Goal: Task Accomplishment & Management: Manage account settings

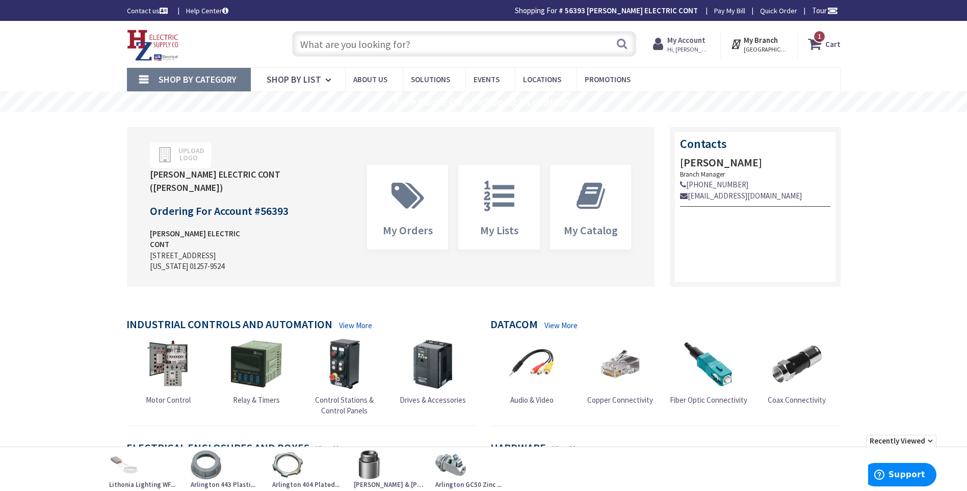
click at [342, 46] on input "text" at bounding box center [464, 43] width 344 height 25
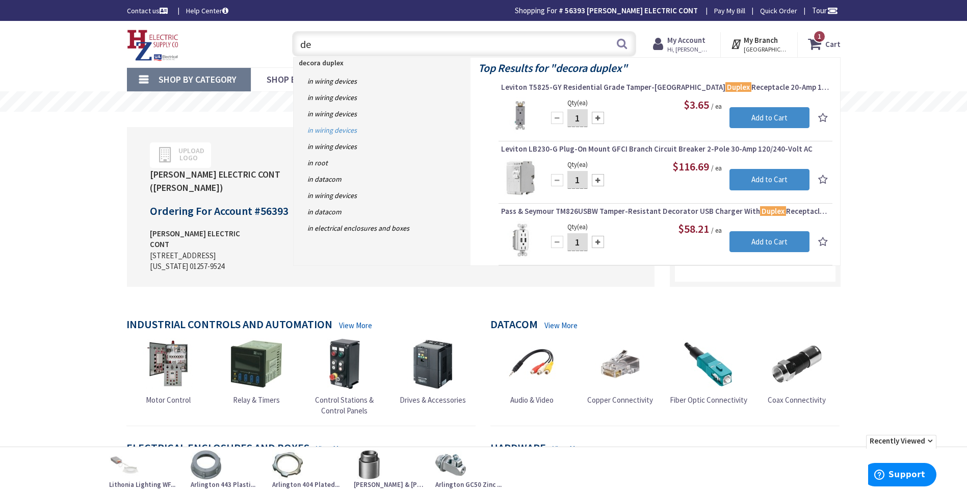
type input "d"
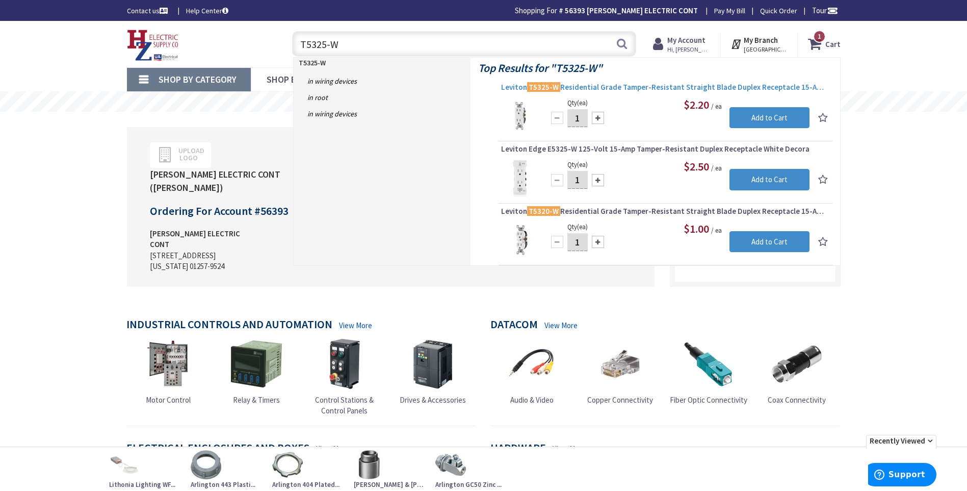
type input "T5325-W"
click at [634, 84] on span "Leviton T5325-W Residential Grade Tamper-Resistant Straight Blade Duplex Recept…" at bounding box center [665, 87] width 329 height 10
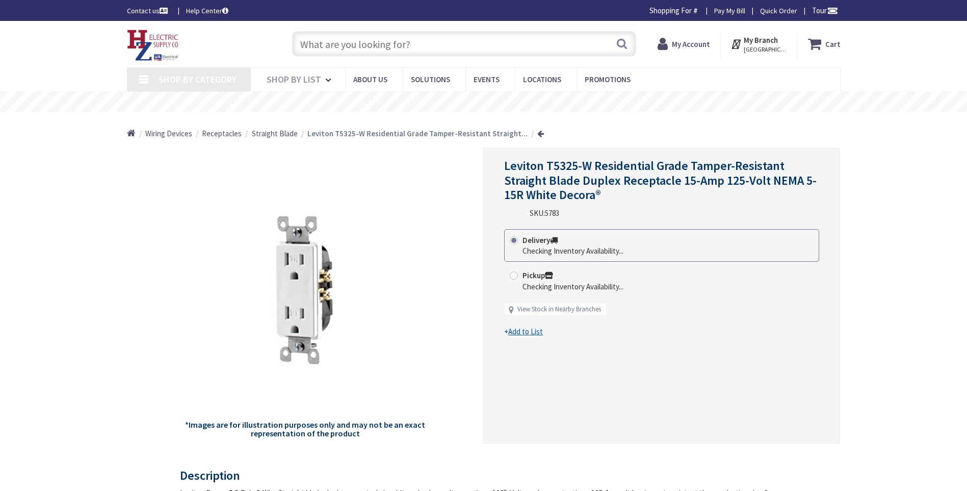
type input "[GEOGRAPHIC_DATA][PERSON_NAME] 01238, [GEOGRAPHIC_DATA]"
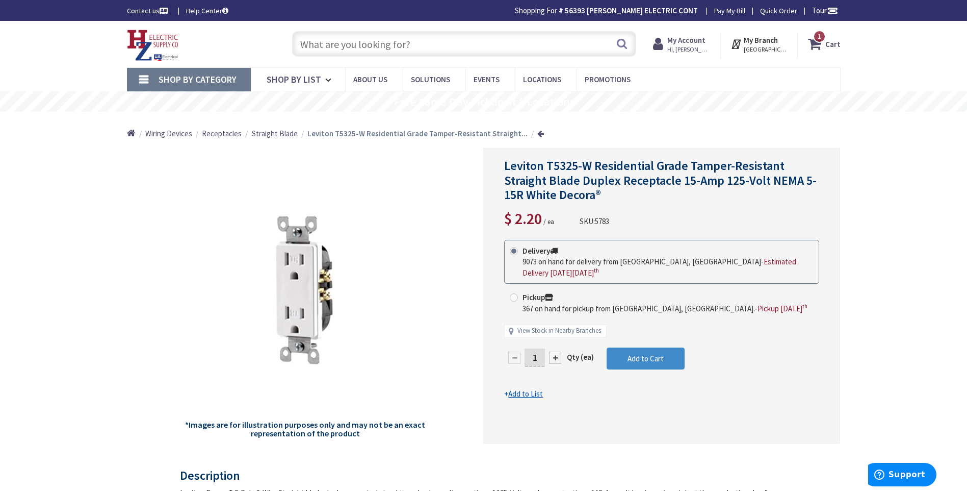
click at [324, 43] on input "text" at bounding box center [464, 43] width 344 height 25
paste input "80401-NW"
type input "80401-NW"
click at [623, 42] on button "Search" at bounding box center [622, 43] width 13 height 23
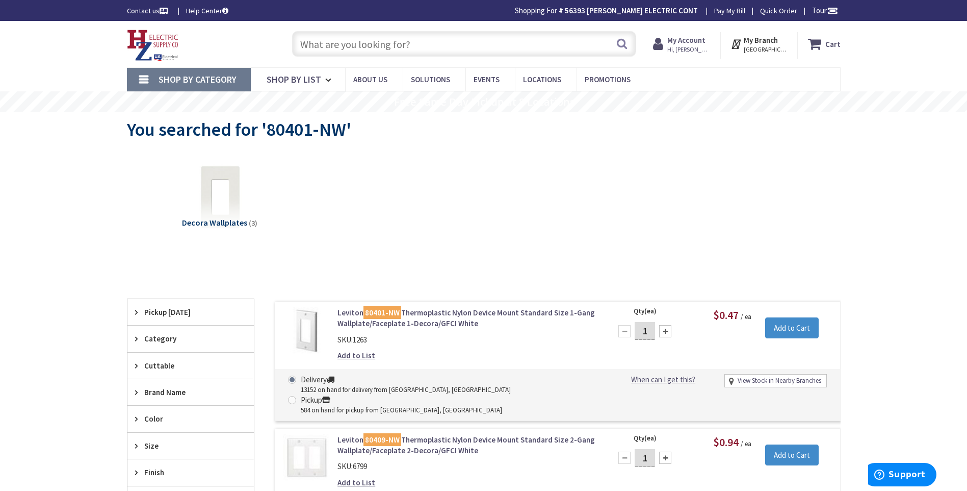
click at [380, 313] on mark "80401-NW" at bounding box center [383, 312] width 38 height 13
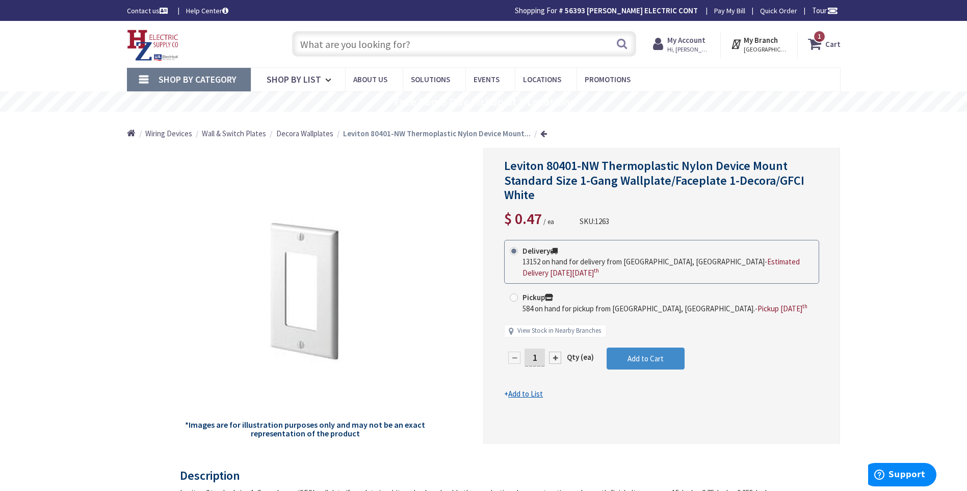
paste input "TVBU505"
type input "TVBU505"
click at [619, 41] on button "Search" at bounding box center [622, 43] width 13 height 23
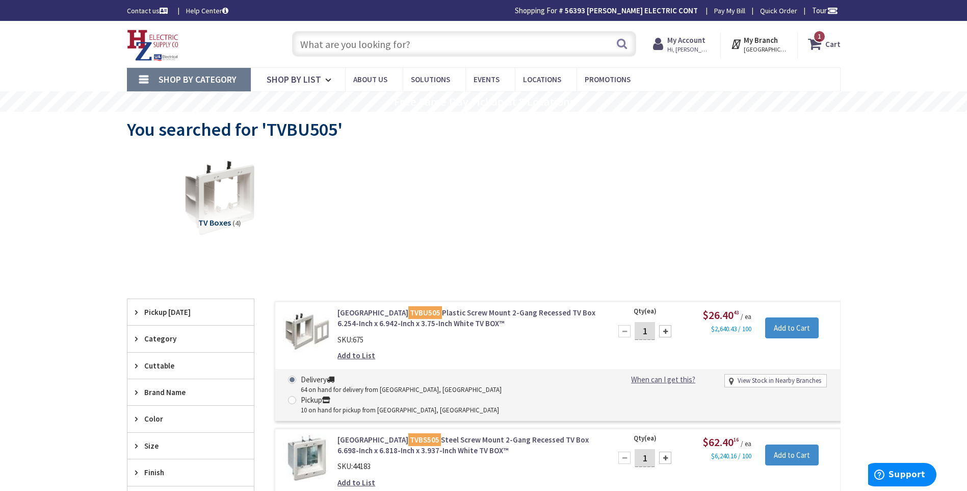
click at [311, 46] on input "text" at bounding box center [464, 43] width 344 height 25
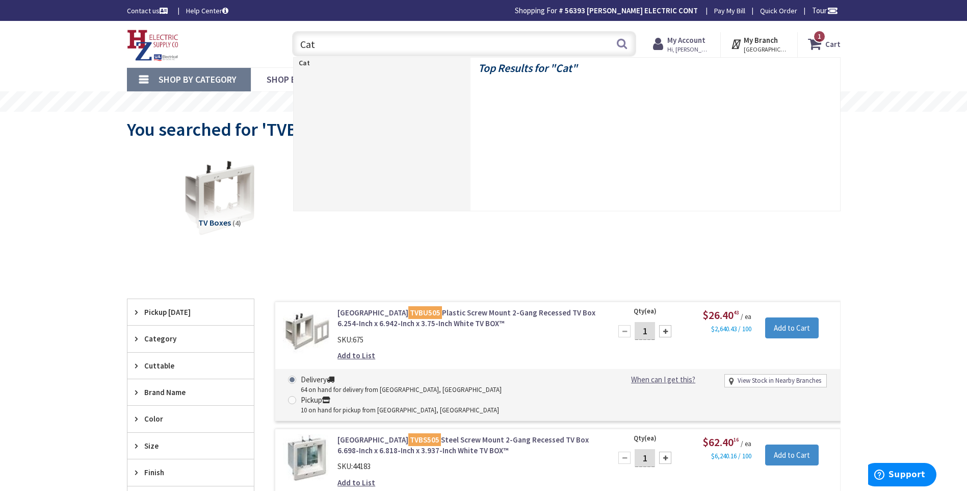
type input "Cat 6"
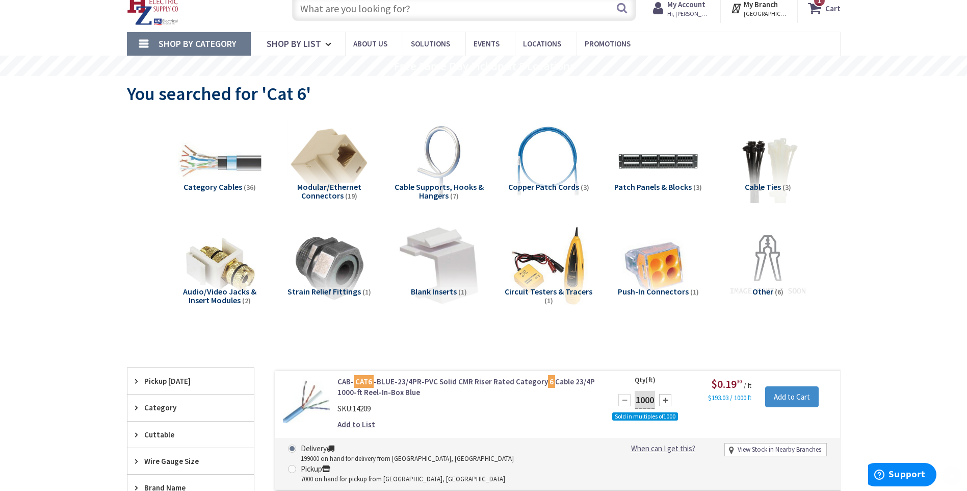
scroll to position [102, 0]
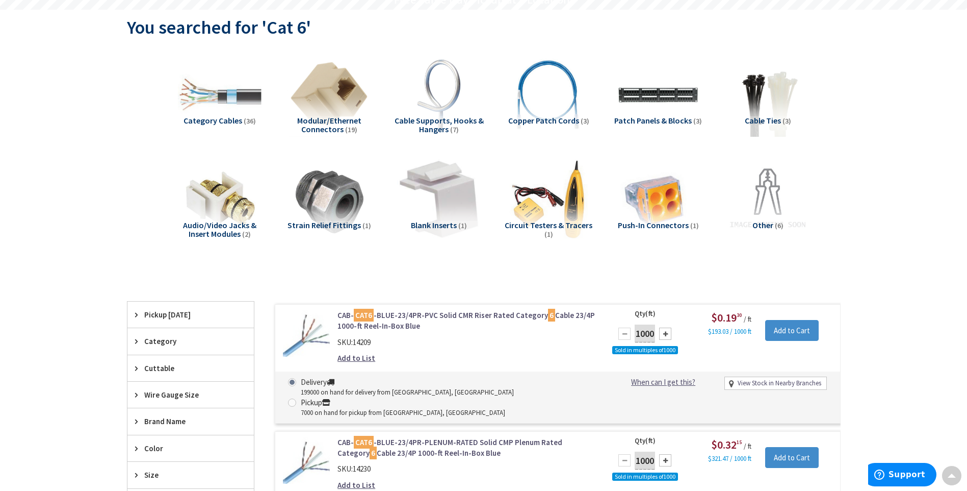
click at [461, 314] on link "CAB- CAT6 -BLUE-23/4PR-PVC Solid CMR Riser Rated Category 6 Cable 23/4P 1000-ft…" at bounding box center [468, 321] width 260 height 22
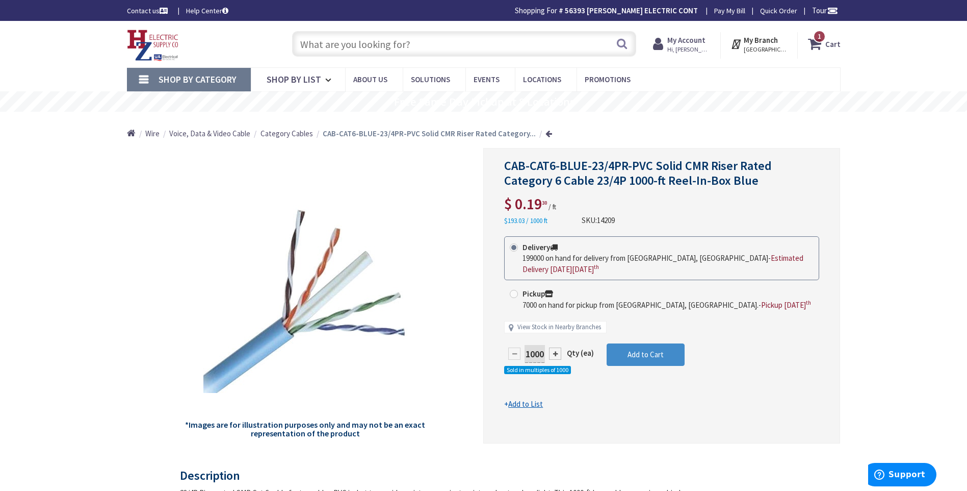
click at [354, 42] on input "text" at bounding box center [464, 43] width 344 height 25
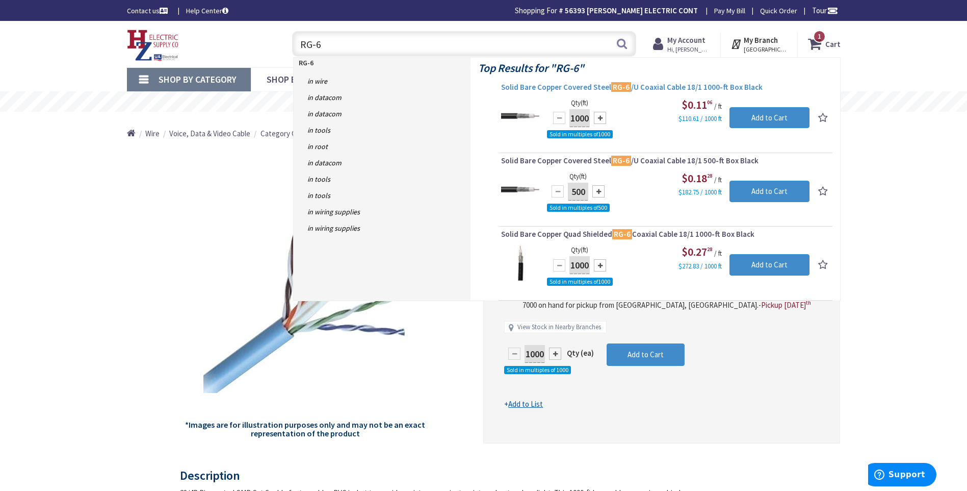
type input "RG-6"
click at [601, 85] on span "Solid Bare Copper Covered Steel RG-6 /U Coaxial Cable 18/1 1000-ft Box Black" at bounding box center [665, 87] width 329 height 10
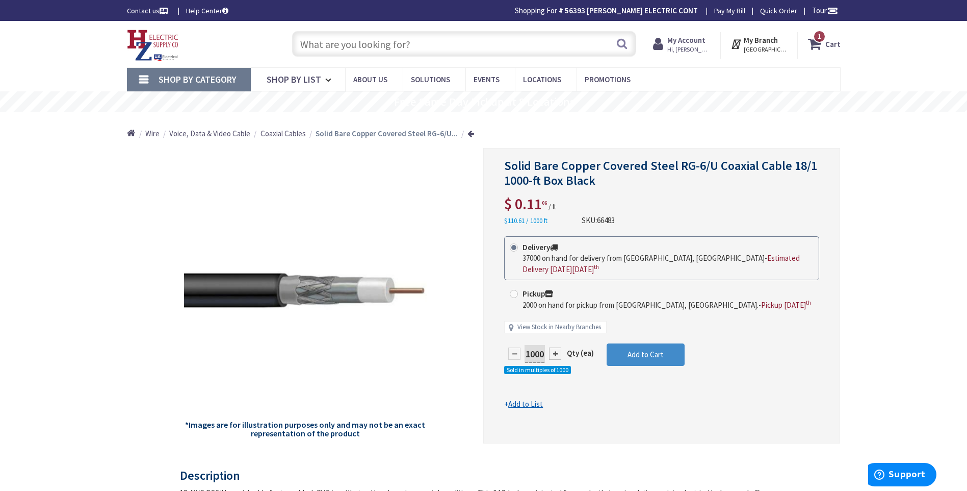
paste input "CED130"
type input "CED130"
click at [621, 43] on button "Search" at bounding box center [622, 43] width 13 height 23
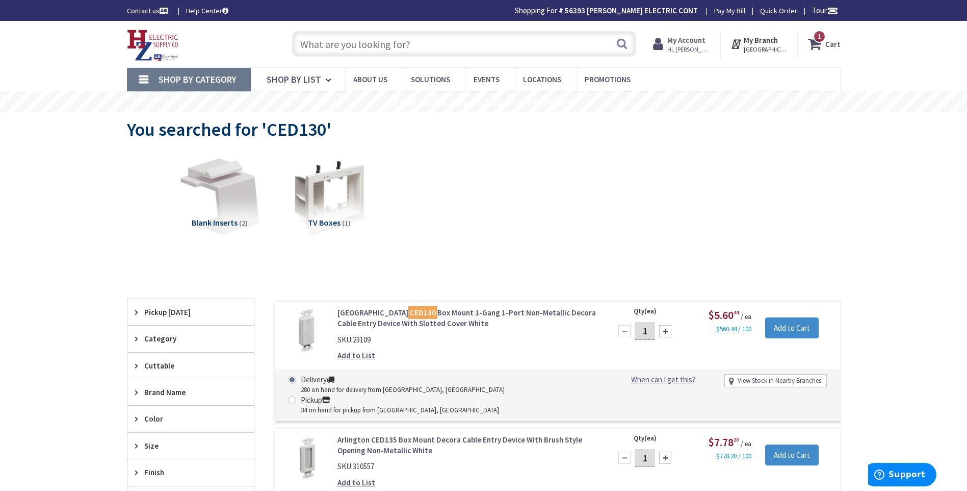
click at [328, 46] on input "text" at bounding box center [464, 43] width 344 height 25
paste input "40985-1P6"
type input "40985-1P6"
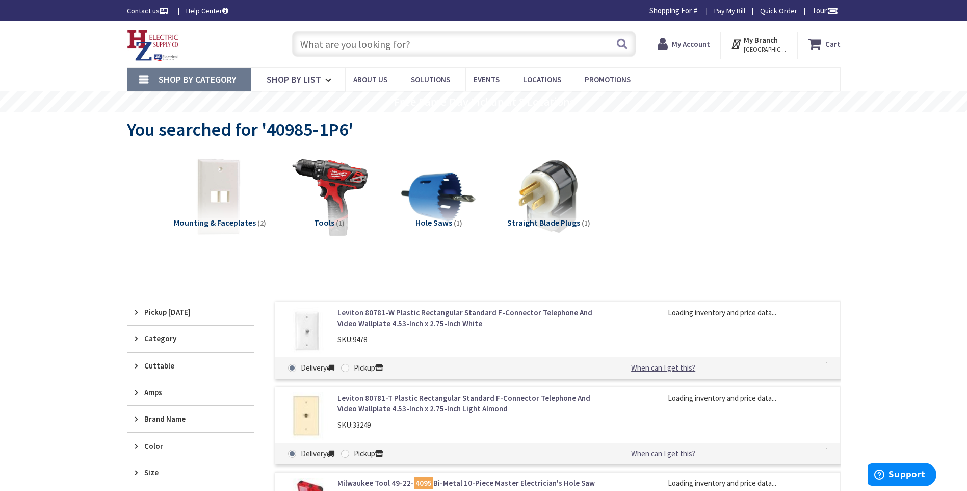
click at [338, 40] on input "text" at bounding box center [464, 43] width 344 height 25
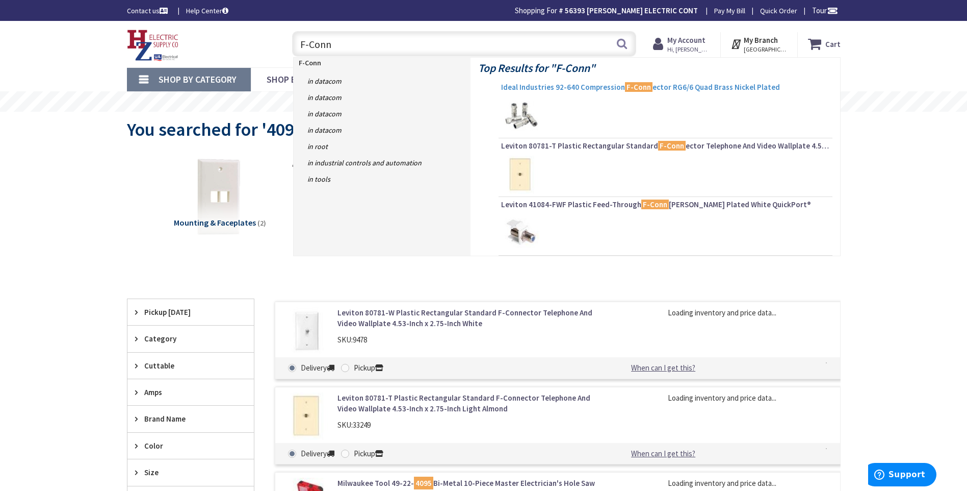
type input "F-Conn"
click at [595, 88] on span "Ideal Industries 92-640 Compression F-Conn ector RG6/6 Quad Brass Nickel Plated" at bounding box center [665, 87] width 329 height 10
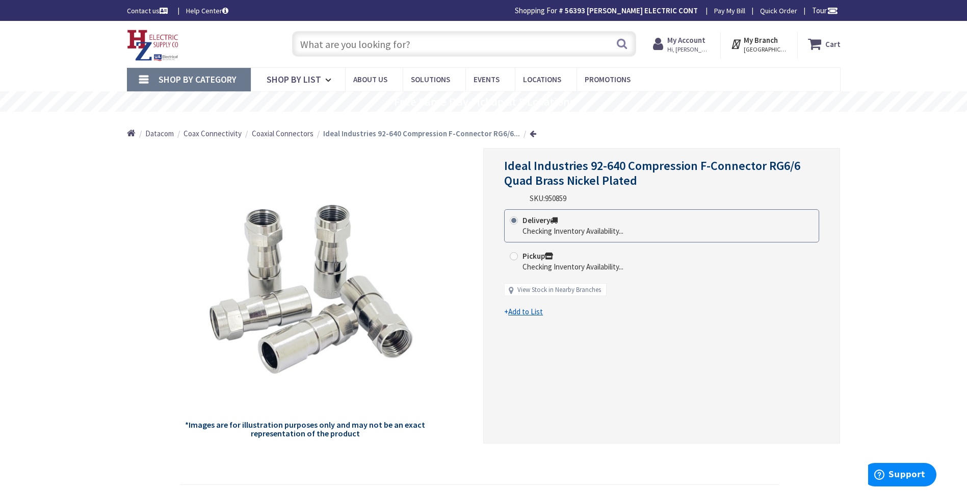
click at [320, 44] on input "text" at bounding box center [464, 43] width 344 height 25
paste input "92-650"
type input "92-650"
click at [620, 43] on button "Search" at bounding box center [622, 43] width 13 height 23
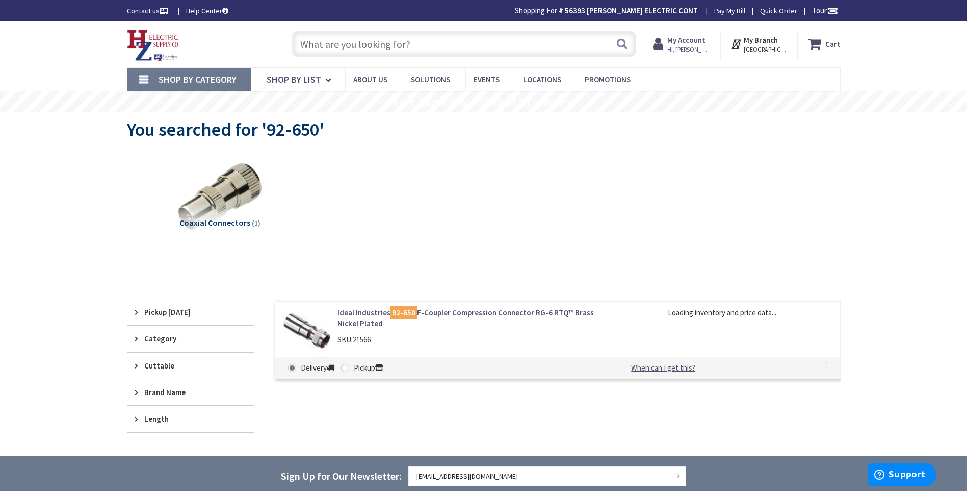
click at [362, 313] on link "Ideal Industries 92-650 F-Coupler Compression Connector RG-6 RTQ™ Brass Nickel …" at bounding box center [468, 318] width 260 height 22
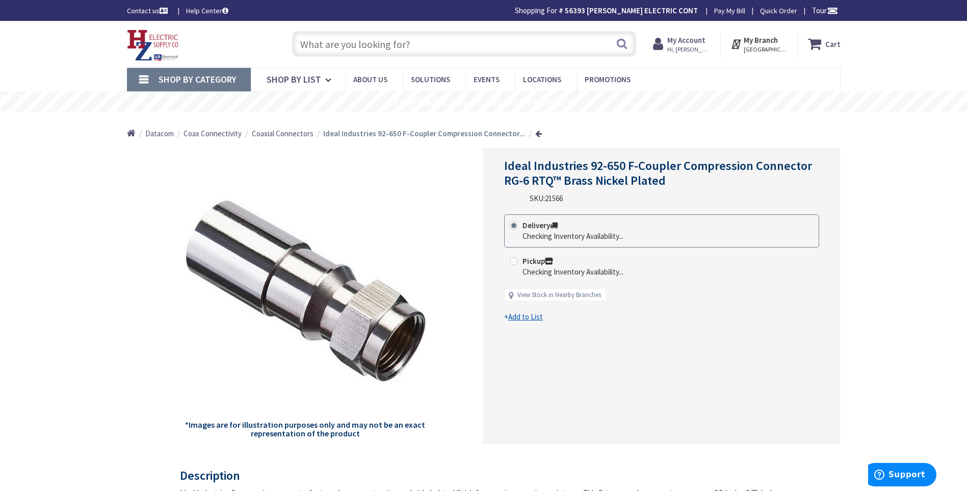
click at [329, 43] on input "text" at bounding box center [464, 43] width 344 height 25
paste input "85-366"
type input "85-366"
click at [621, 41] on button "Search" at bounding box center [622, 43] width 13 height 23
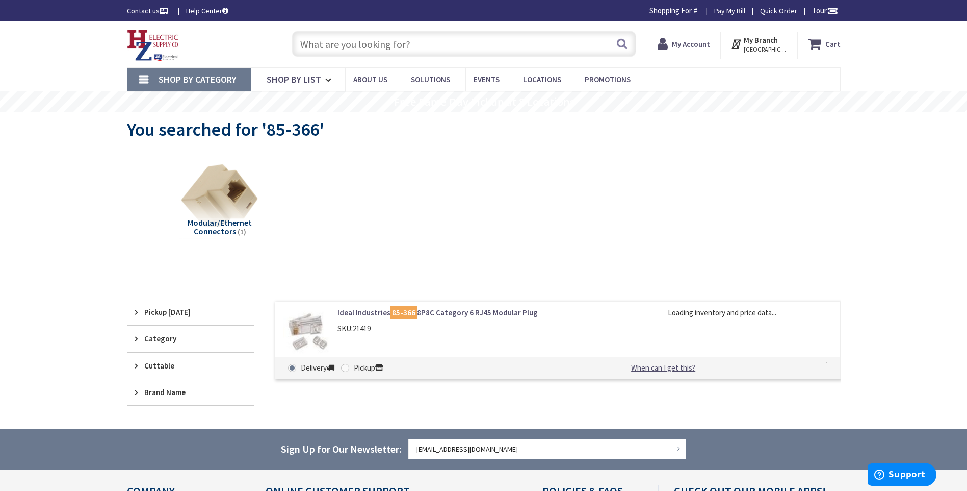
click at [352, 314] on link "Ideal Industries 85-366 8P8C Category 6 RJ45 Modular Plug" at bounding box center [468, 312] width 260 height 11
click at [680, 41] on strong "My Account" at bounding box center [687, 40] width 38 height 10
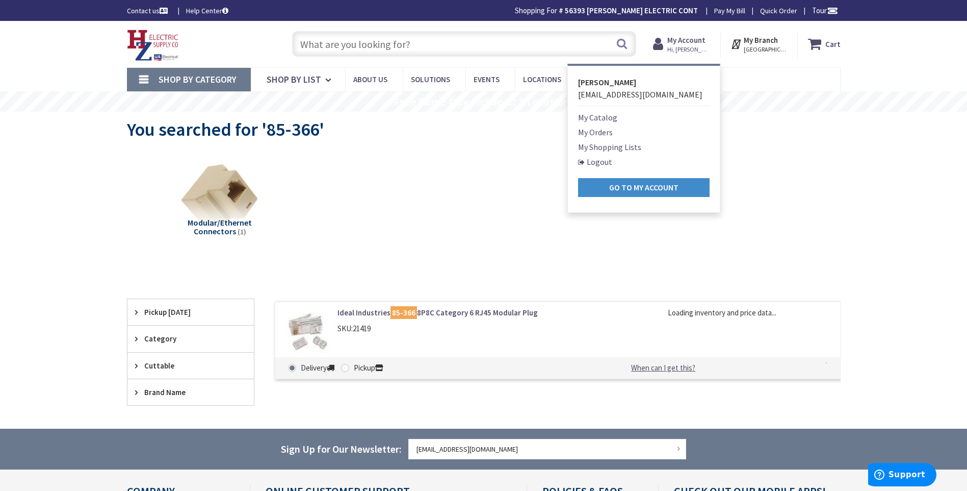
click at [602, 148] on link "My Shopping Lists" at bounding box center [609, 147] width 63 height 12
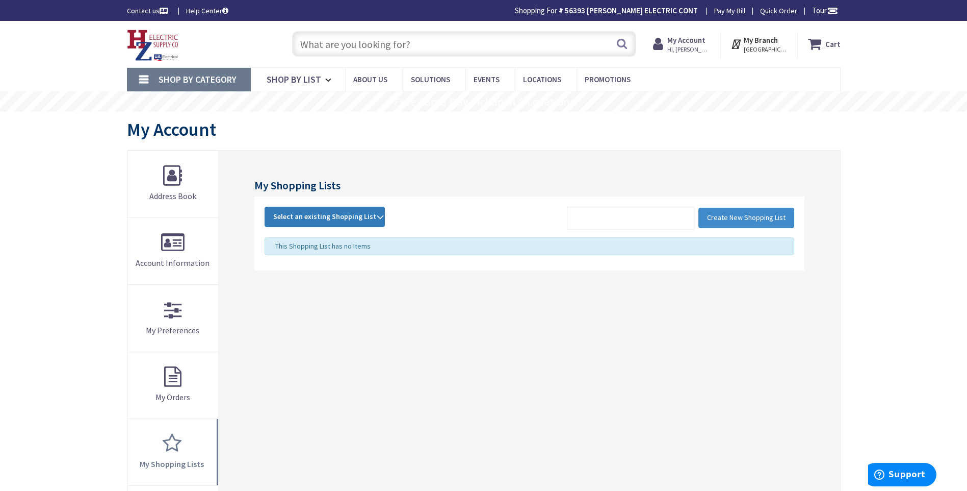
click at [371, 216] on strong "Select an existing Shopping List" at bounding box center [324, 217] width 103 height 12
click at [286, 285] on link "[PERSON_NAME]" at bounding box center [324, 284] width 119 height 23
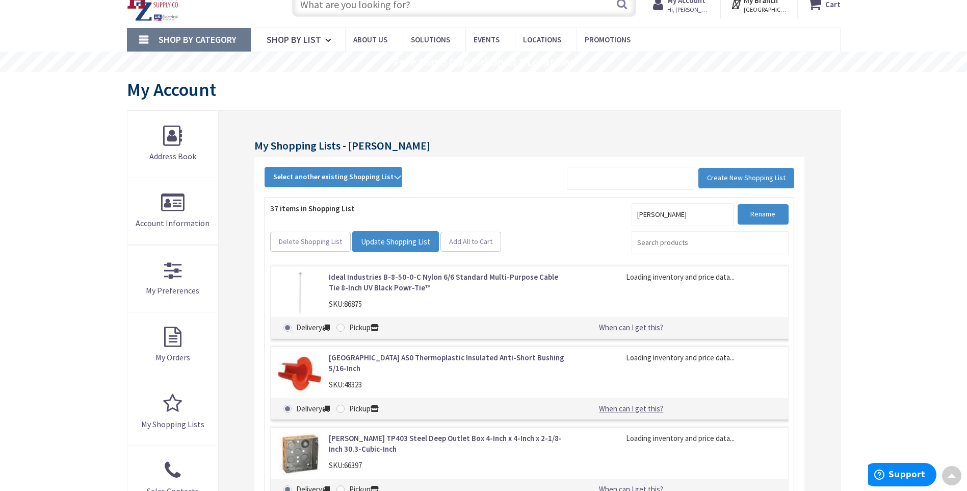
scroll to position [39, 0]
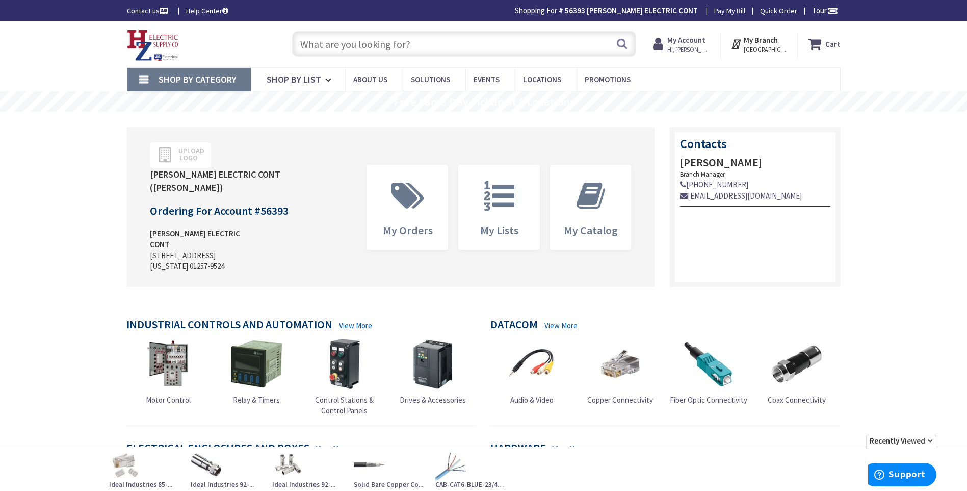
click at [694, 50] on span "Hi, [PERSON_NAME]" at bounding box center [689, 49] width 43 height 8
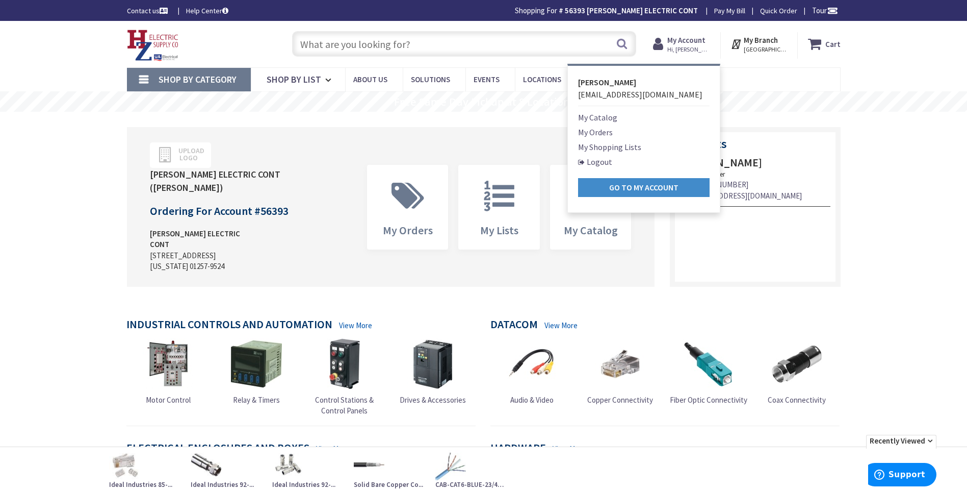
drag, startPoint x: 616, startPoint y: 146, endPoint x: 635, endPoint y: 148, distance: 19.0
click at [617, 145] on link "My Shopping Lists" at bounding box center [609, 147] width 63 height 12
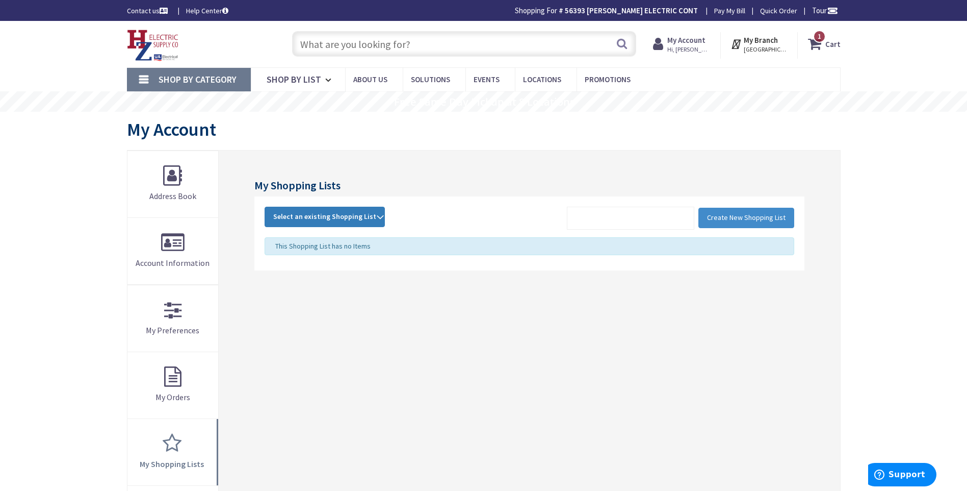
click at [374, 214] on strong "Select an existing Shopping List" at bounding box center [324, 217] width 103 height 12
click at [277, 283] on link "[PERSON_NAME]" at bounding box center [324, 284] width 119 height 23
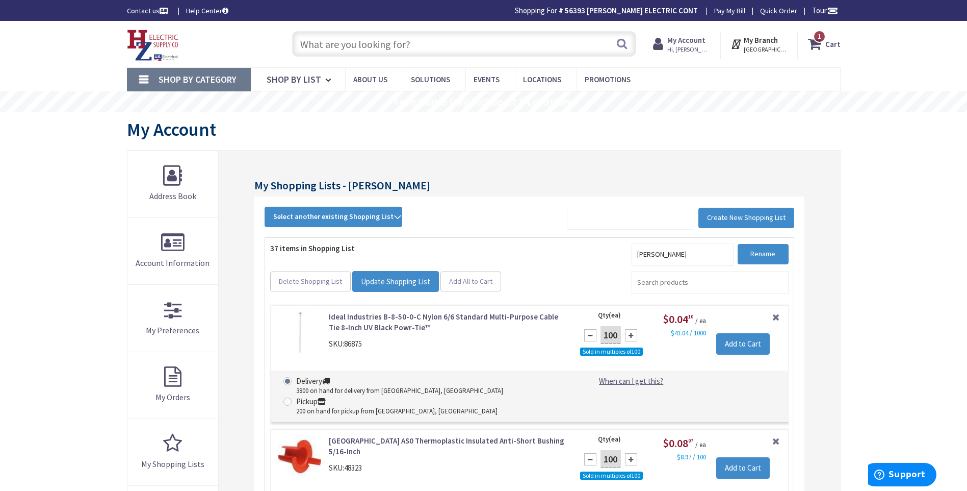
paste input "85-366"
type input "85-366"
click at [623, 44] on button "Search" at bounding box center [622, 43] width 13 height 23
